Goal: Use online tool/utility: Use online tool/utility

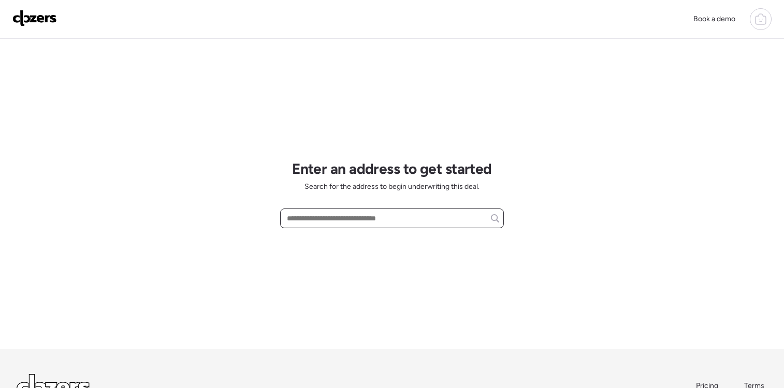
paste input "**********"
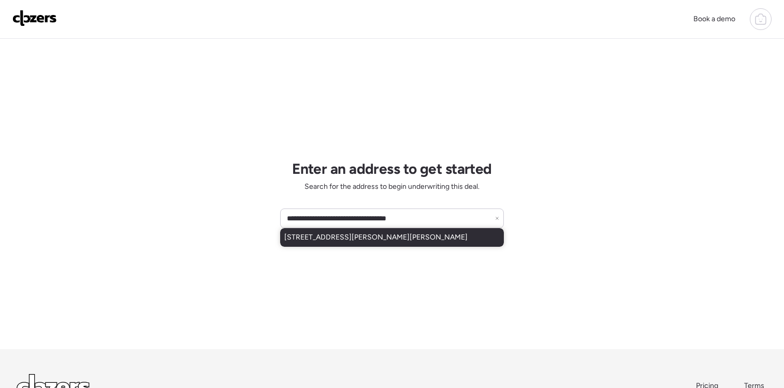
click at [389, 239] on span "[STREET_ADDRESS][PERSON_NAME][PERSON_NAME]" at bounding box center [375, 237] width 183 height 10
type input "**********"
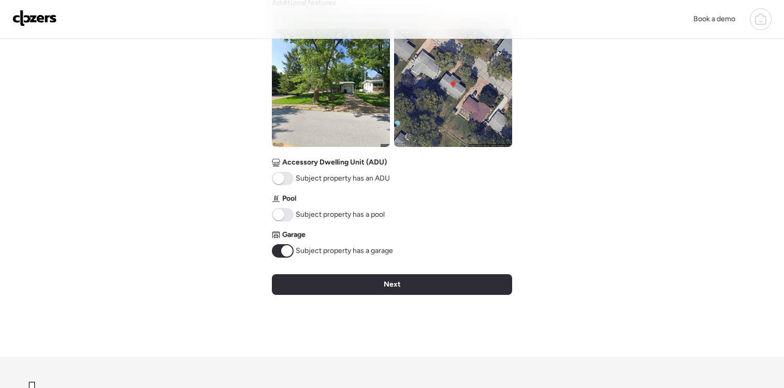
click at [439, 293] on div "Next" at bounding box center [392, 284] width 240 height 21
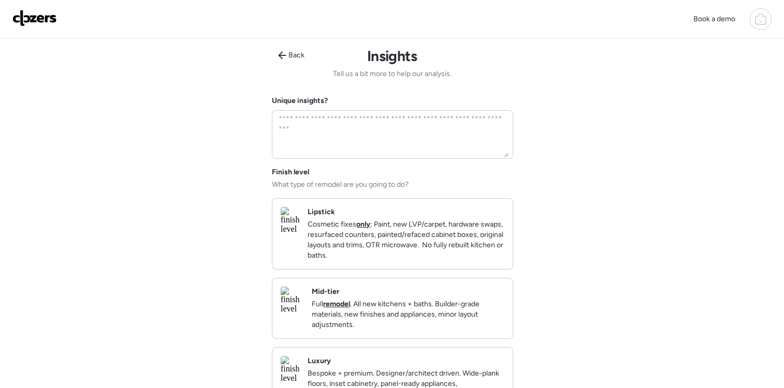
click at [441, 233] on p "Cosmetic fixes only : Paint, new LVP/carpet, hardware swaps, resurfaced counter…" at bounding box center [406, 240] width 197 height 41
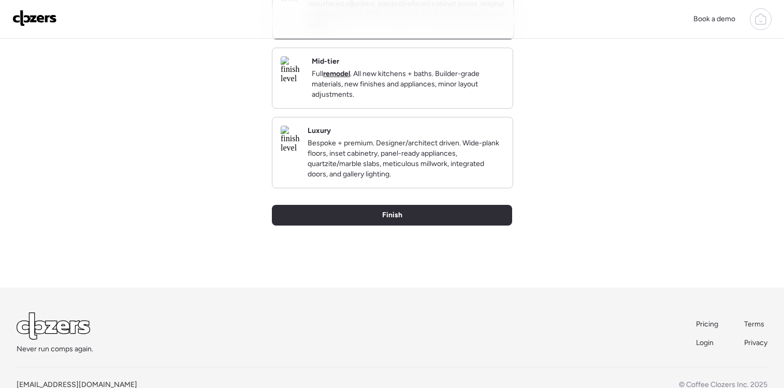
scroll to position [275, 0]
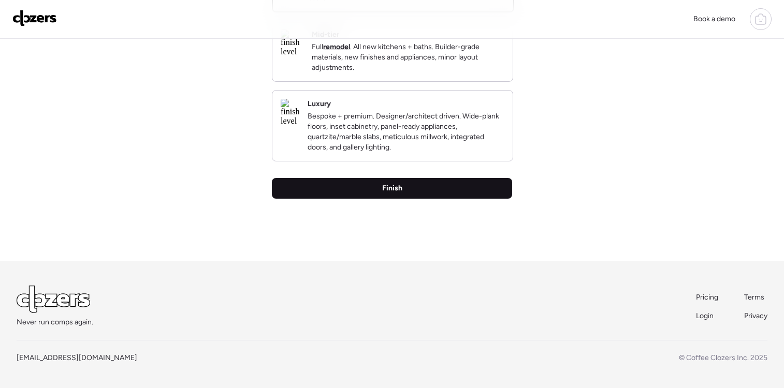
click at [442, 193] on div "Finish" at bounding box center [392, 188] width 240 height 21
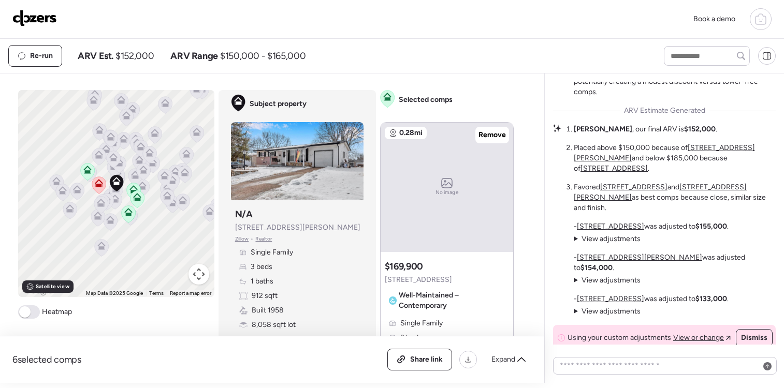
scroll to position [-44, 0]
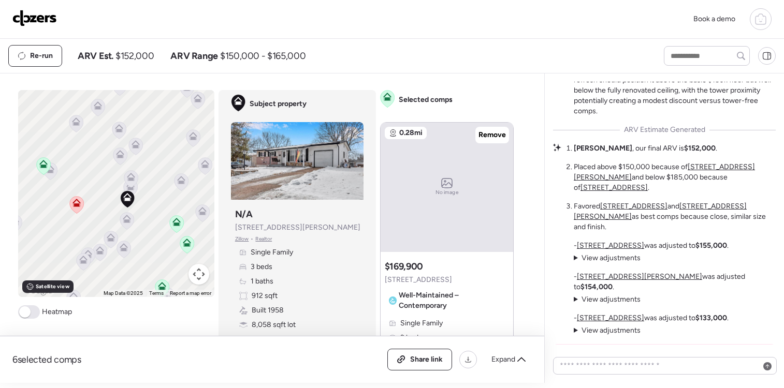
click at [178, 225] on icon at bounding box center [176, 224] width 7 height 3
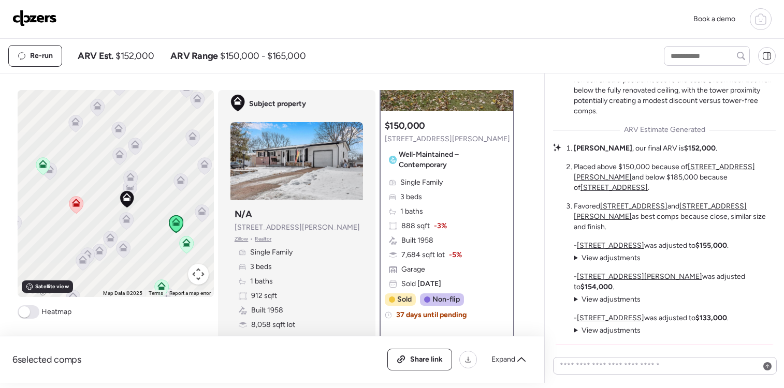
scroll to position [127, 0]
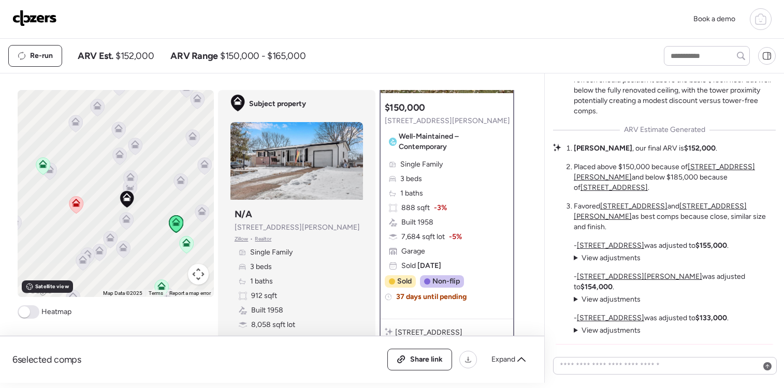
click at [186, 246] on icon at bounding box center [186, 243] width 8 height 8
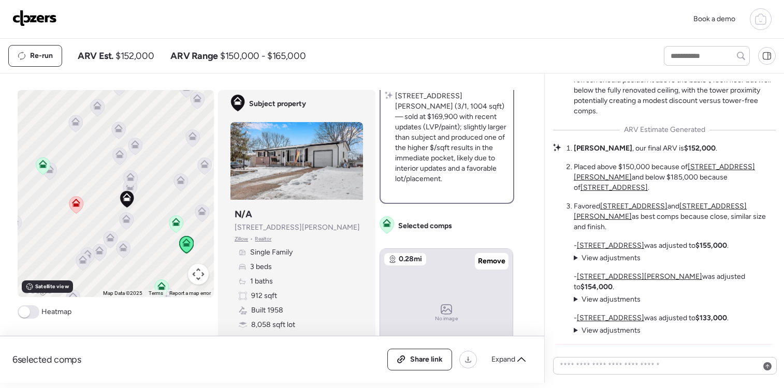
scroll to position [365, 0]
click at [518, 359] on icon at bounding box center [521, 360] width 8 height 8
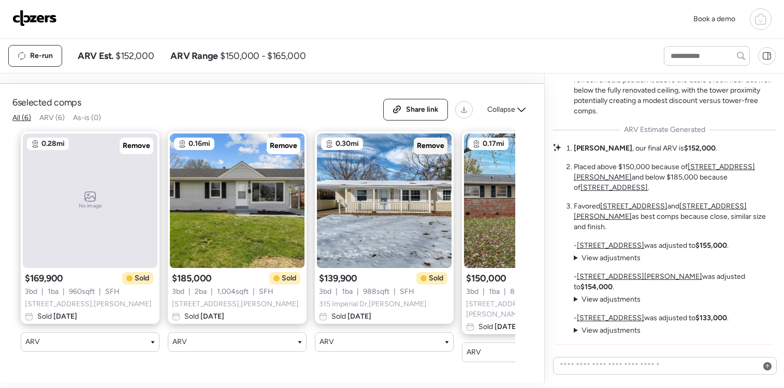
click at [434, 151] on span "Remove" at bounding box center [430, 146] width 27 height 10
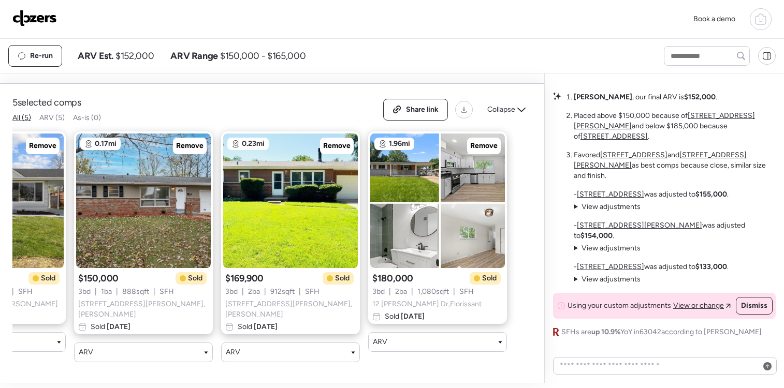
scroll to position [0, 0]
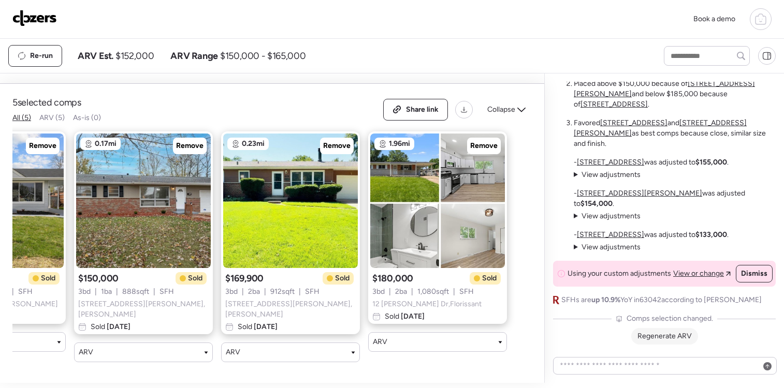
click at [667, 339] on span "Regenerate ARV" at bounding box center [664, 336] width 54 height 9
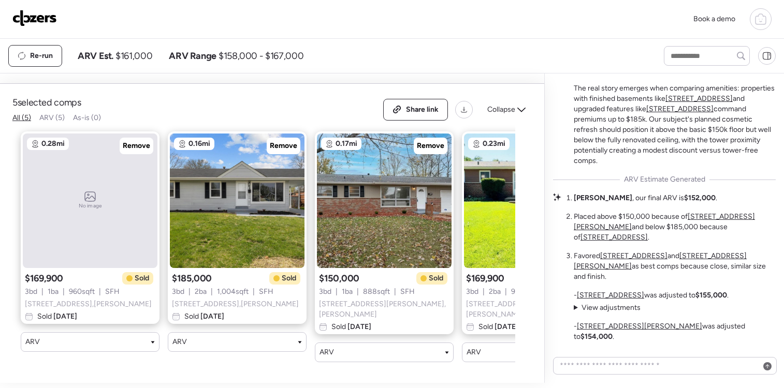
scroll to position [-491, 0]
